Goal: Transaction & Acquisition: Book appointment/travel/reservation

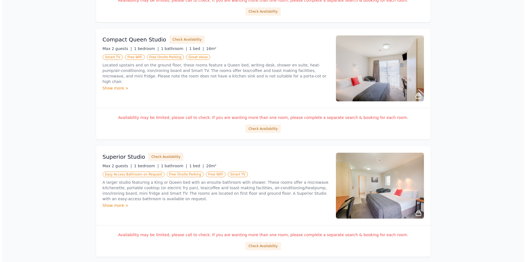
scroll to position [165, 0]
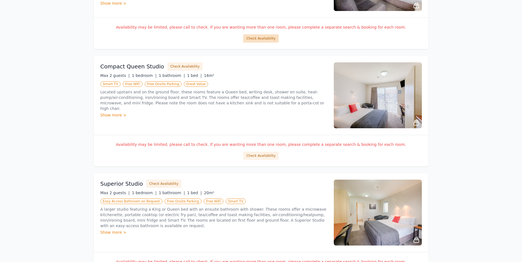
click at [270, 37] on button "Check Availability" at bounding box center [260, 38] width 35 height 8
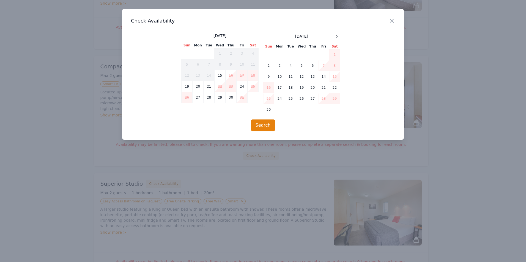
click at [334, 39] on span at bounding box center [336, 36] width 7 height 7
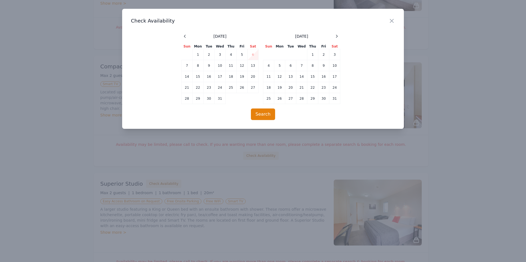
click at [334, 39] on span at bounding box center [336, 36] width 7 height 7
click at [321, 67] on td "10" at bounding box center [323, 65] width 11 height 11
click at [276, 76] on td "13" at bounding box center [279, 76] width 11 height 11
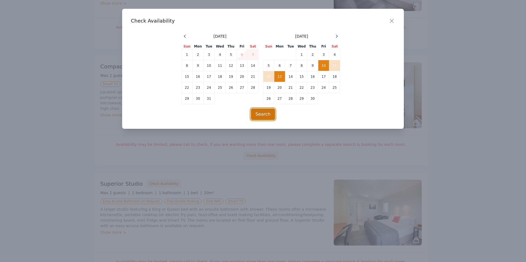
click at [257, 113] on button "Search" at bounding box center [263, 115] width 24 height 12
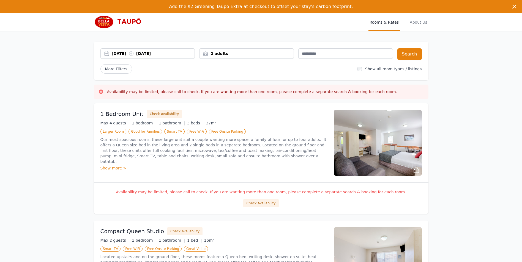
click at [396, 148] on img at bounding box center [378, 143] width 88 height 66
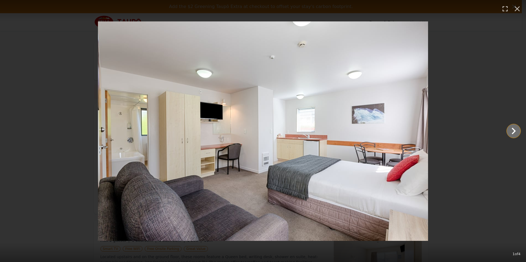
click at [512, 131] on icon "Show slide 2 of 4" at bounding box center [513, 131] width 13 height 13
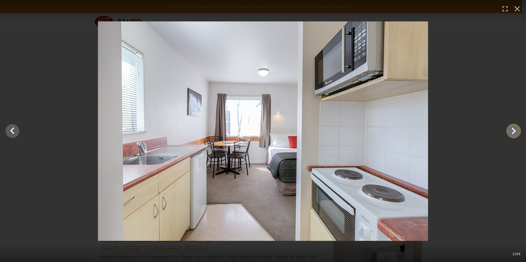
click at [512, 131] on icon "Show slide 3 of 4" at bounding box center [513, 131] width 13 height 13
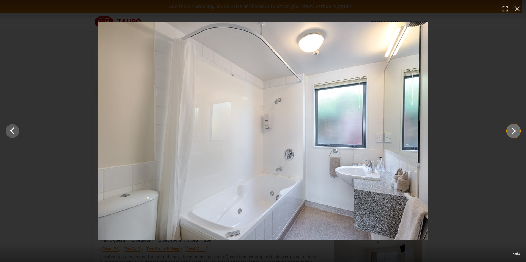
click at [512, 131] on icon "Show slide 4 of 4" at bounding box center [513, 131] width 13 height 13
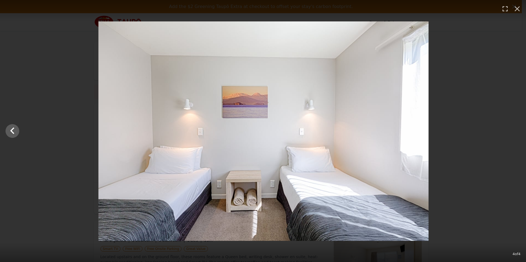
click at [512, 131] on div at bounding box center [264, 131] width 526 height 220
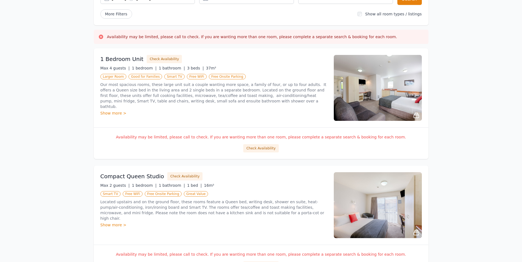
scroll to position [83, 0]
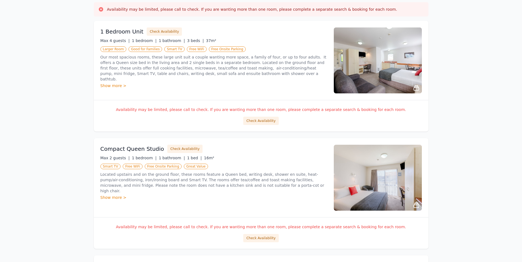
click at [368, 165] on img at bounding box center [378, 178] width 88 height 66
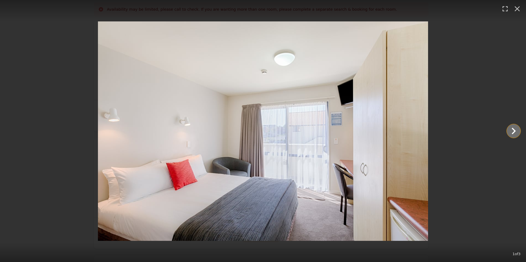
click at [516, 131] on icon "Show slide 2 of 3" at bounding box center [513, 131] width 13 height 13
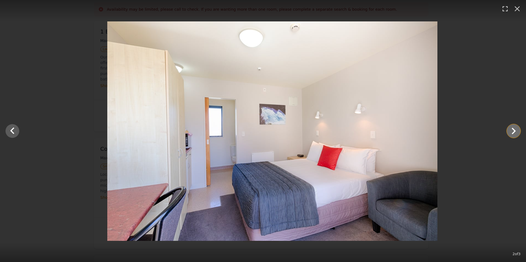
click at [516, 131] on icon "Show slide 3 of 3" at bounding box center [513, 131] width 13 height 13
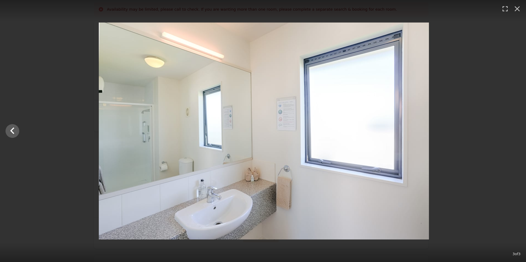
click at [516, 131] on div at bounding box center [264, 131] width 526 height 217
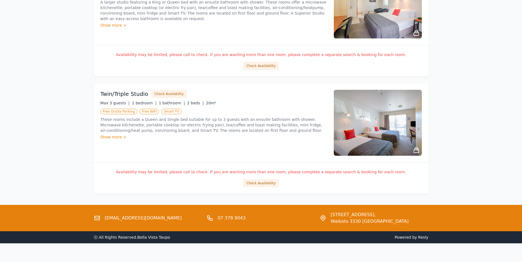
scroll to position [380, 0]
